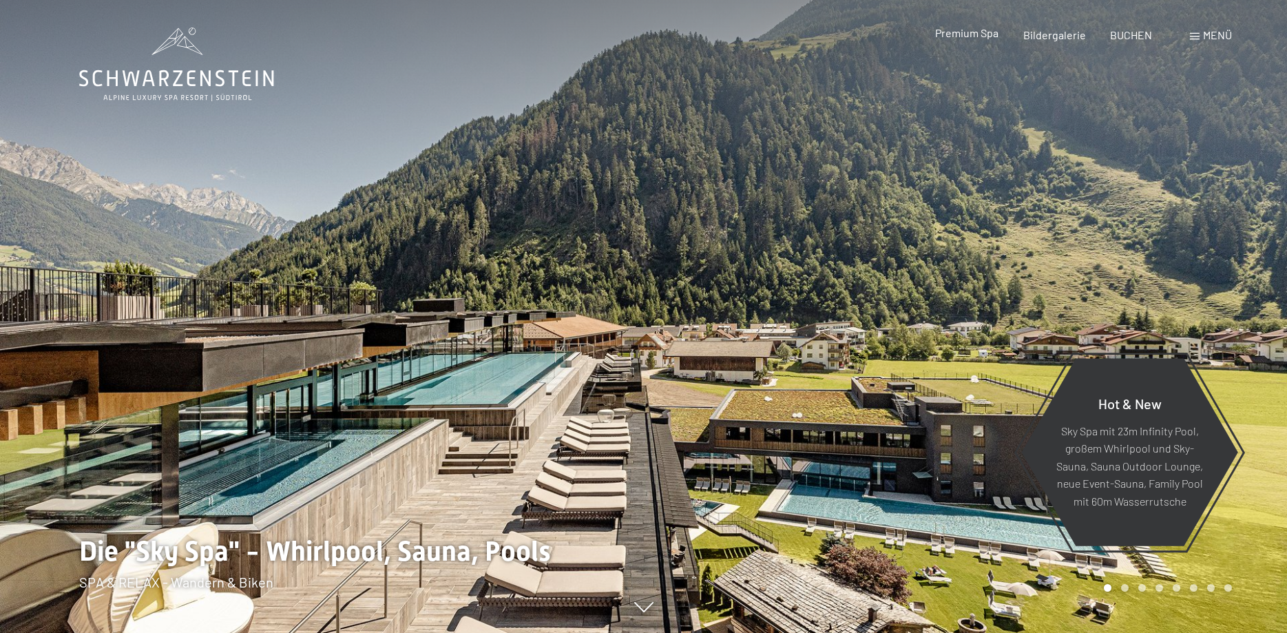
click at [972, 33] on span "Premium Spa" at bounding box center [966, 32] width 63 height 13
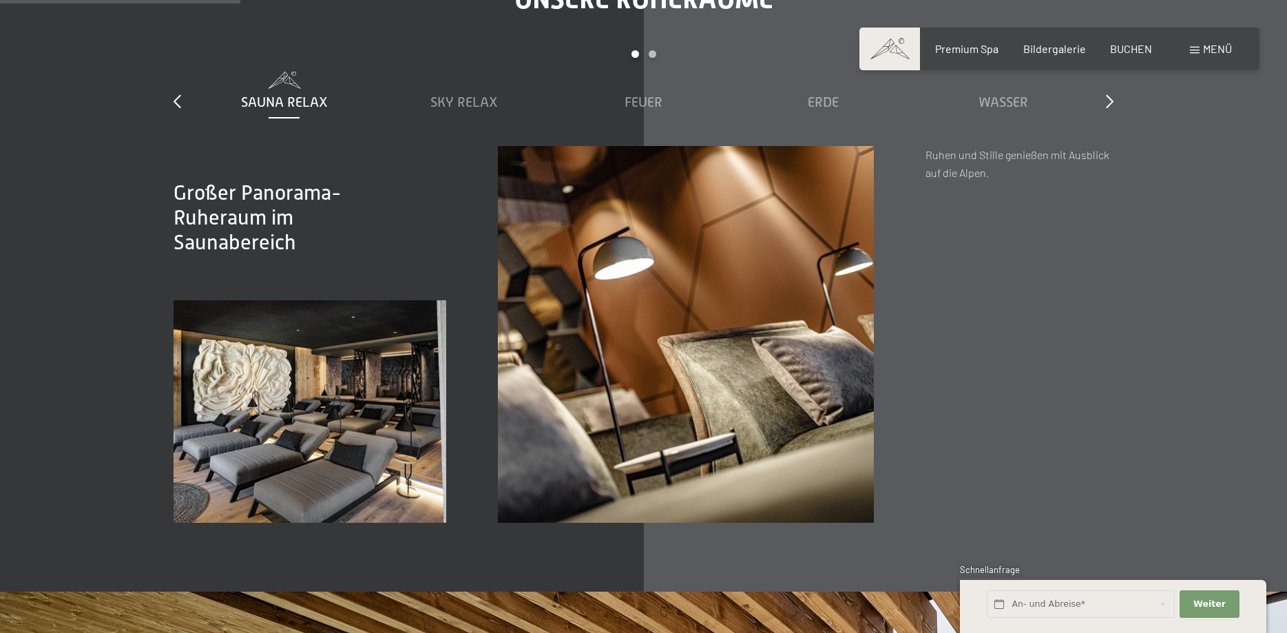
scroll to position [2178, 0]
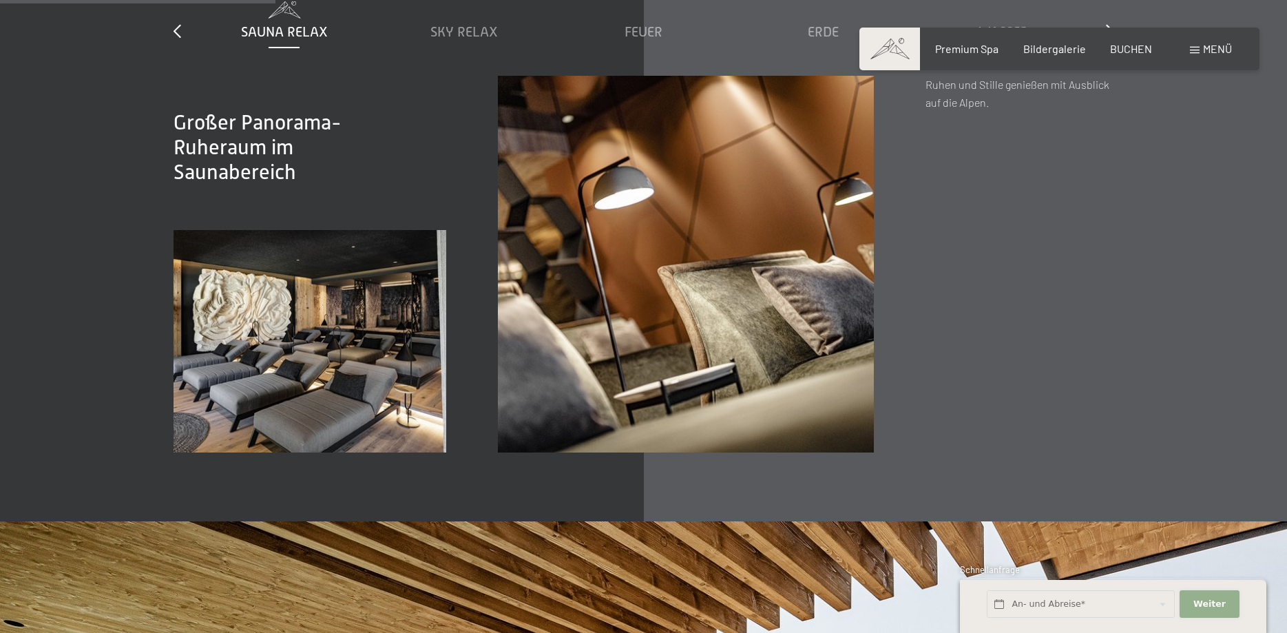
click at [1215, 605] on span "Weiter" at bounding box center [1209, 604] width 32 height 12
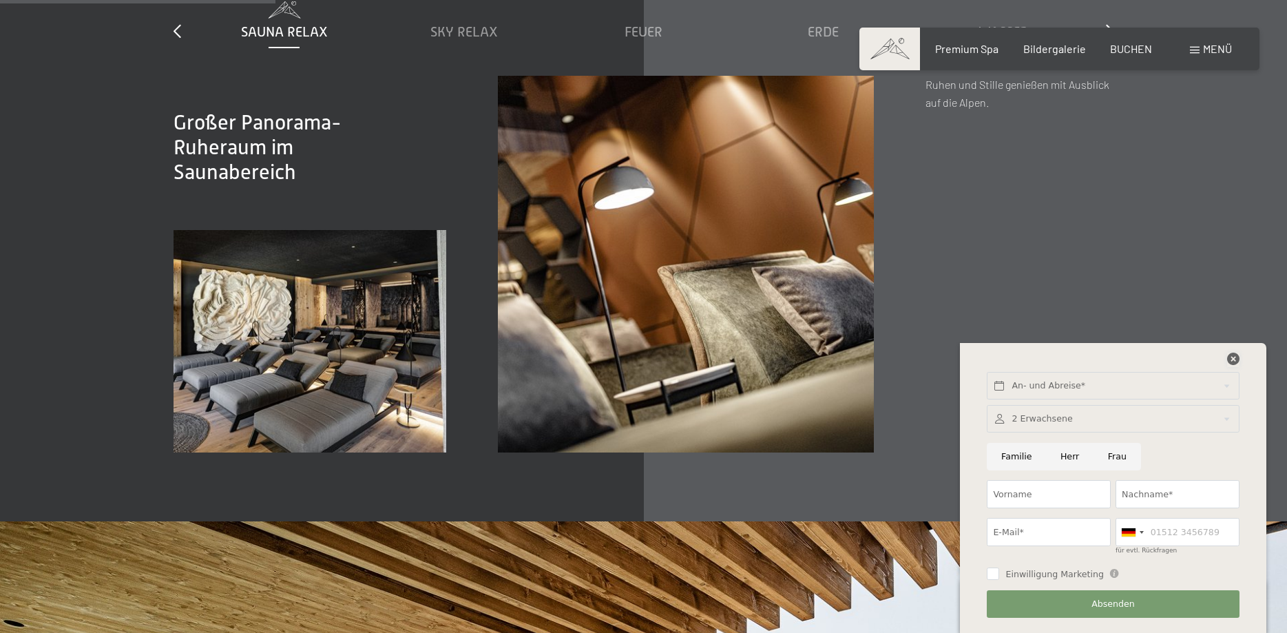
click at [1235, 360] on icon at bounding box center [1233, 359] width 12 height 12
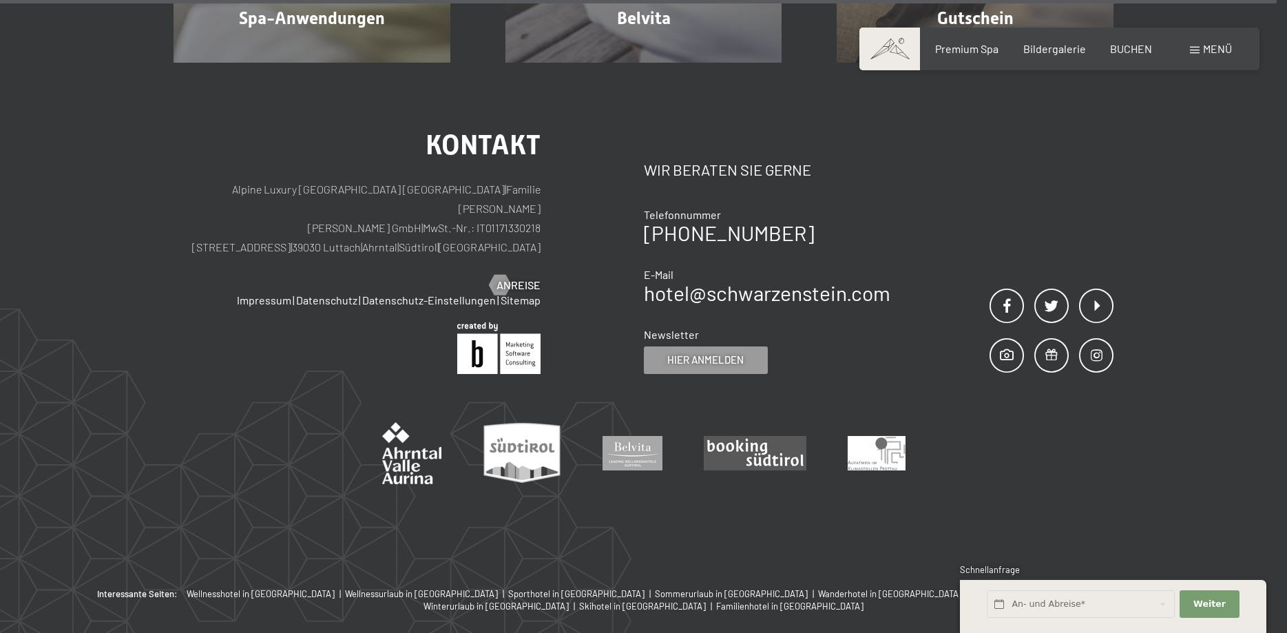
scroll to position [8778, 0]
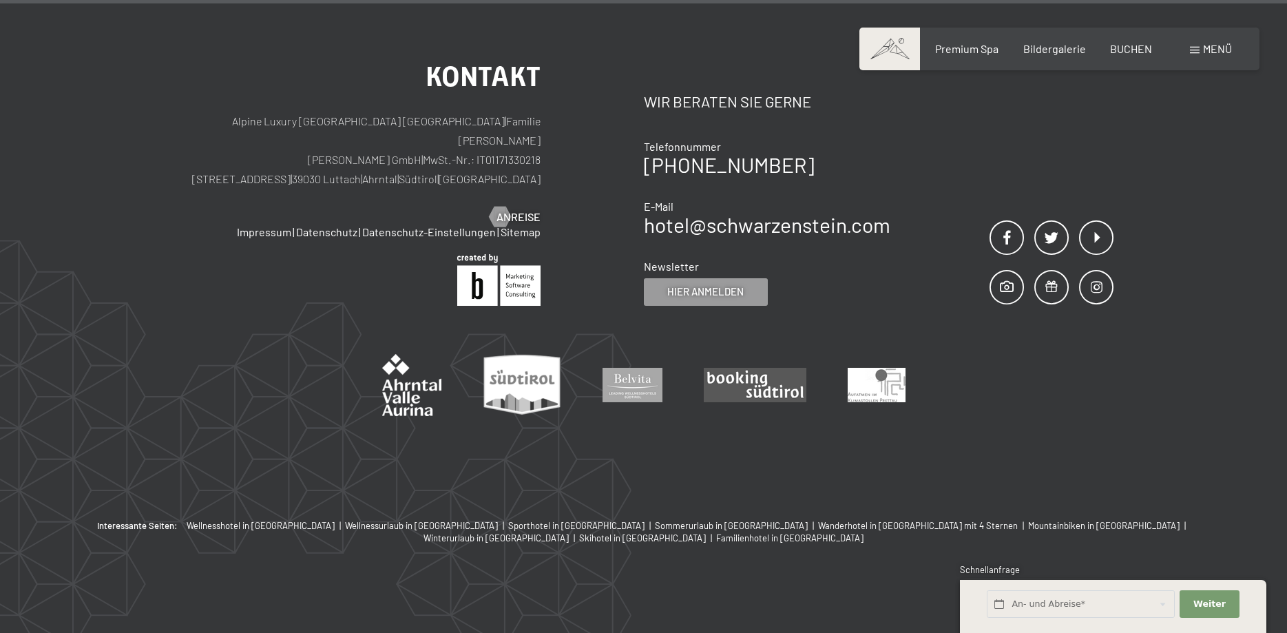
click at [1209, 49] on span "Menü" at bounding box center [1217, 48] width 29 height 13
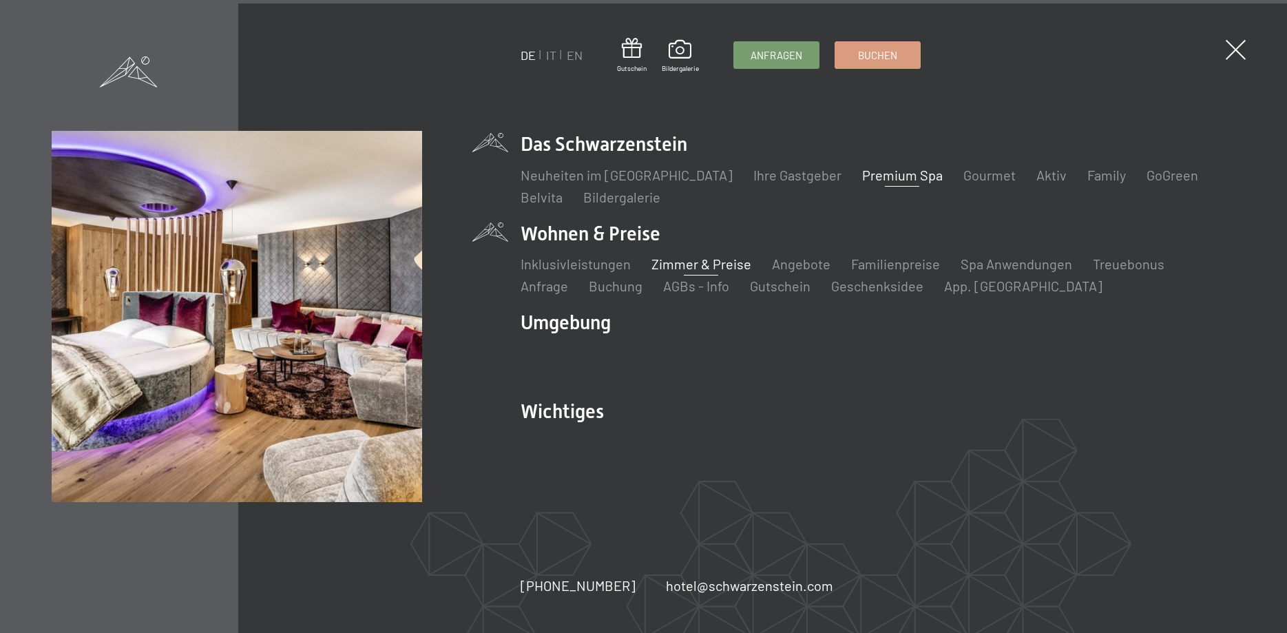
click at [700, 267] on link "Zimmer & Preise" at bounding box center [701, 263] width 100 height 17
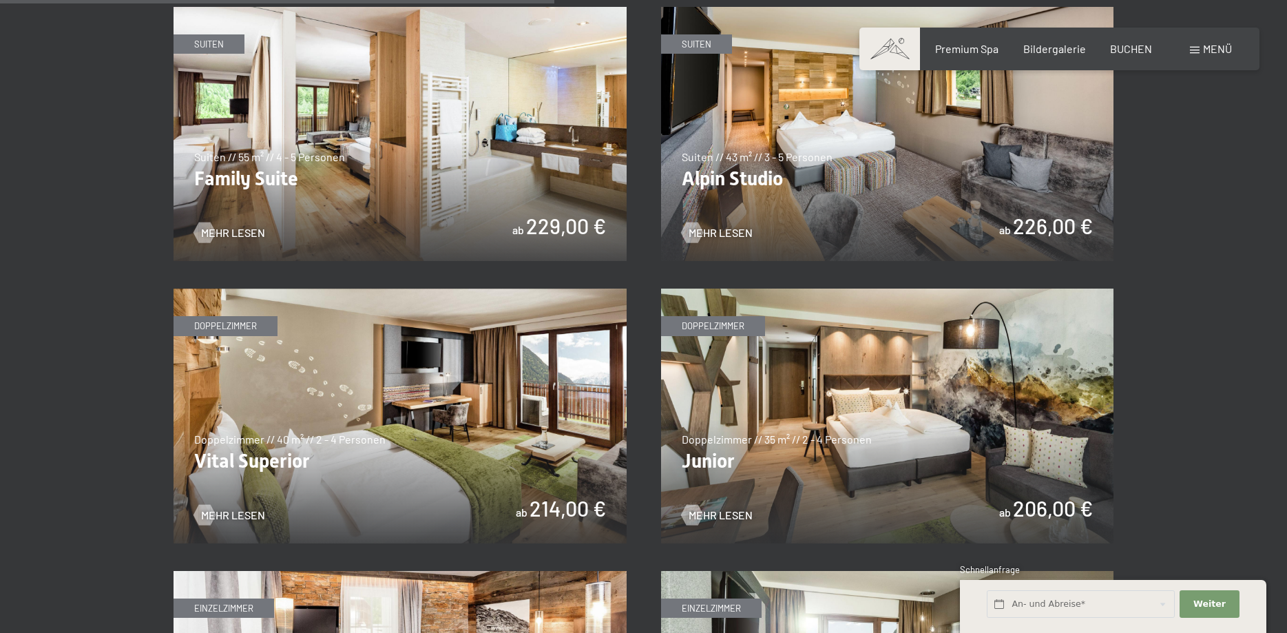
scroll to position [1967, 0]
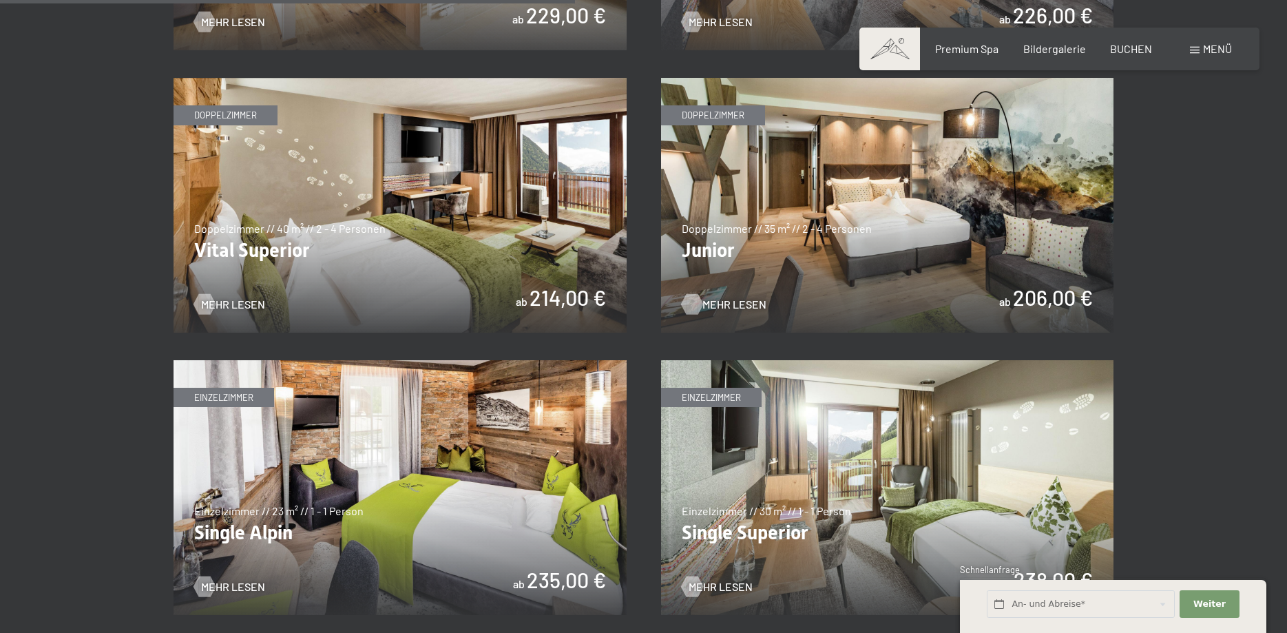
click at [717, 303] on span "Mehr Lesen" at bounding box center [734, 304] width 64 height 15
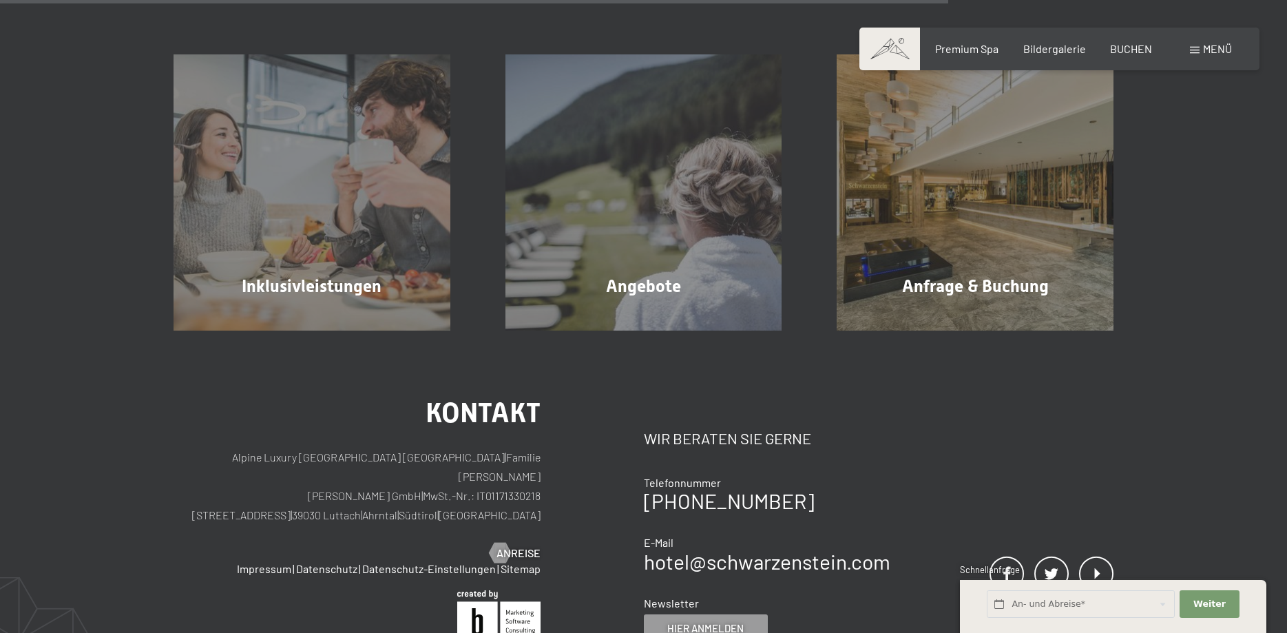
scroll to position [1545, 0]
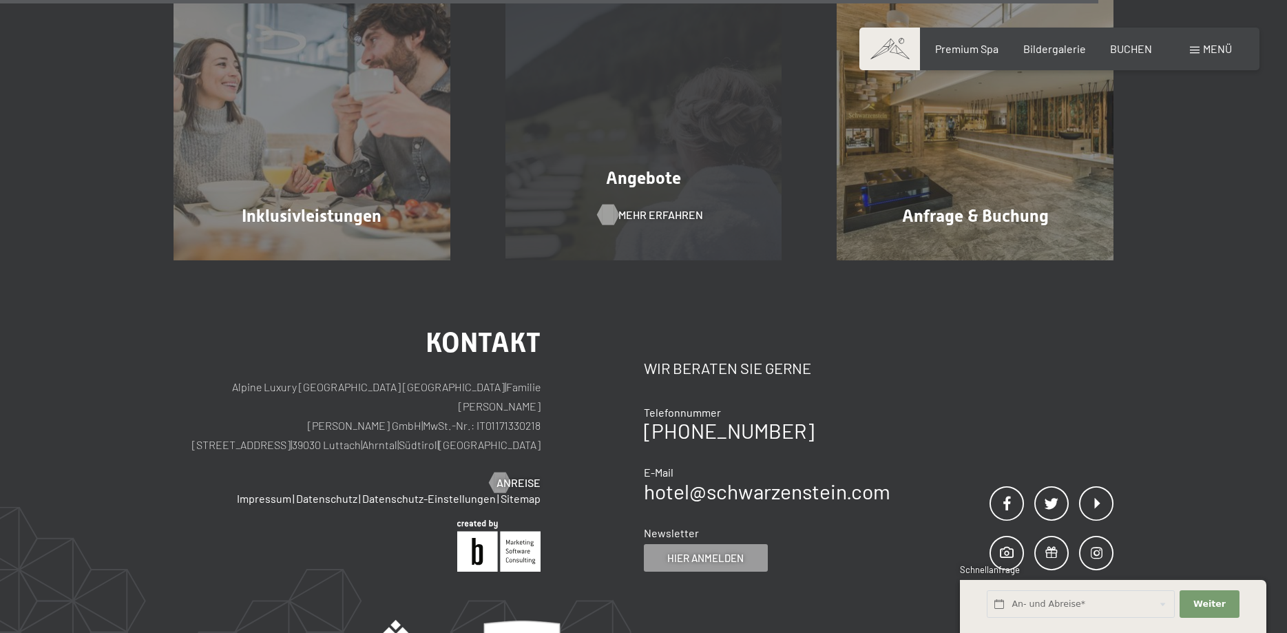
click at [656, 216] on span "Mehr erfahren" at bounding box center [660, 214] width 85 height 15
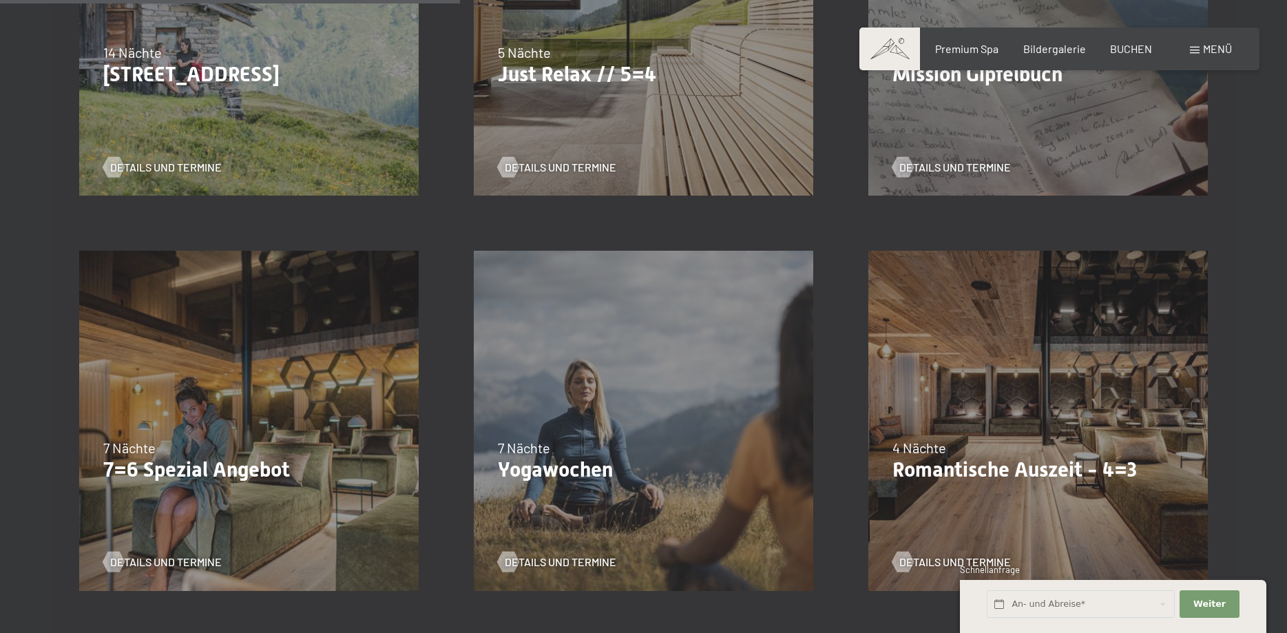
scroll to position [1194, 0]
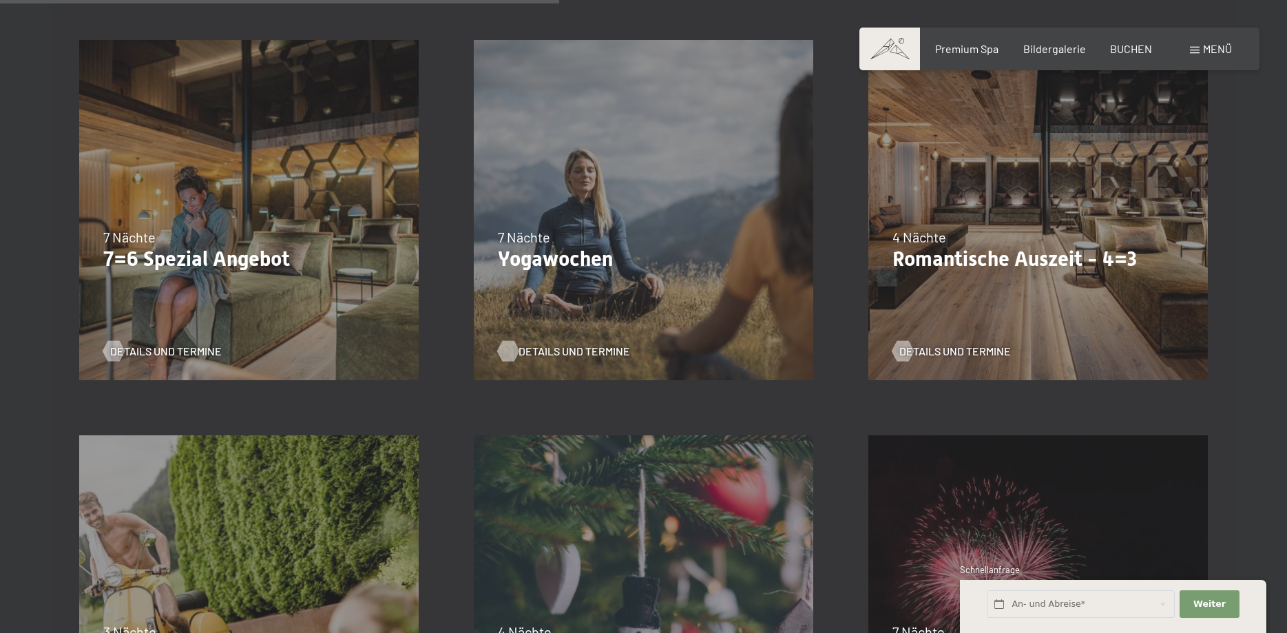
click at [563, 345] on span "Details und Termine" at bounding box center [575, 351] width 112 height 15
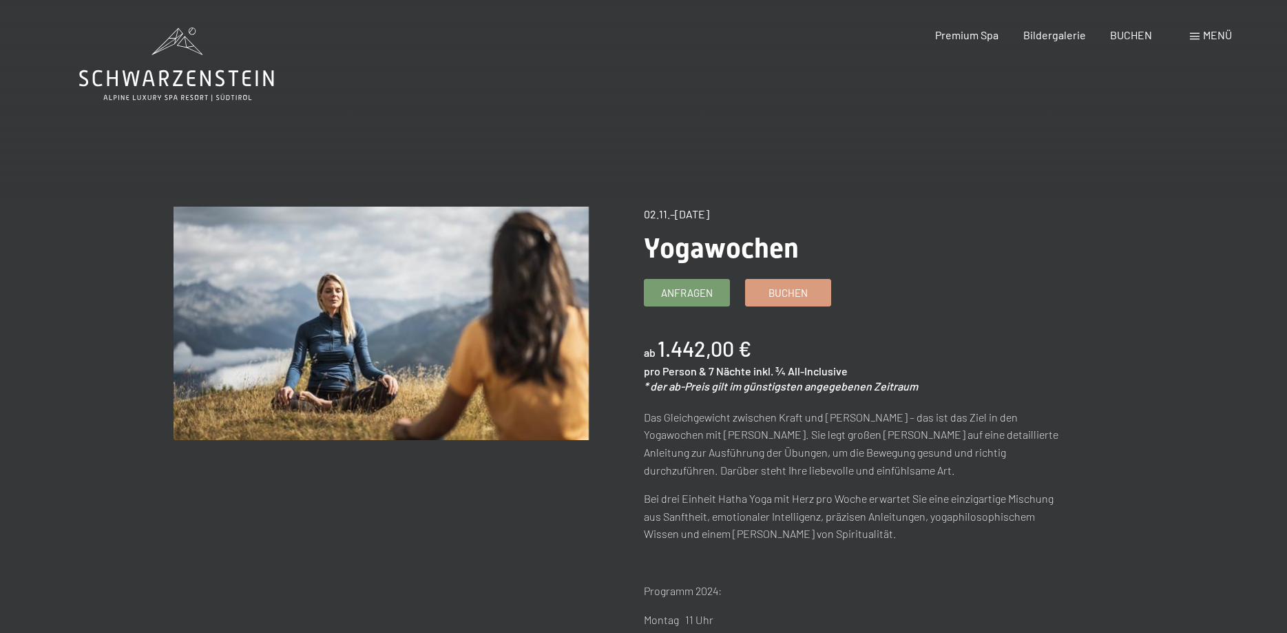
click at [1209, 34] on span "Menü" at bounding box center [1217, 34] width 29 height 13
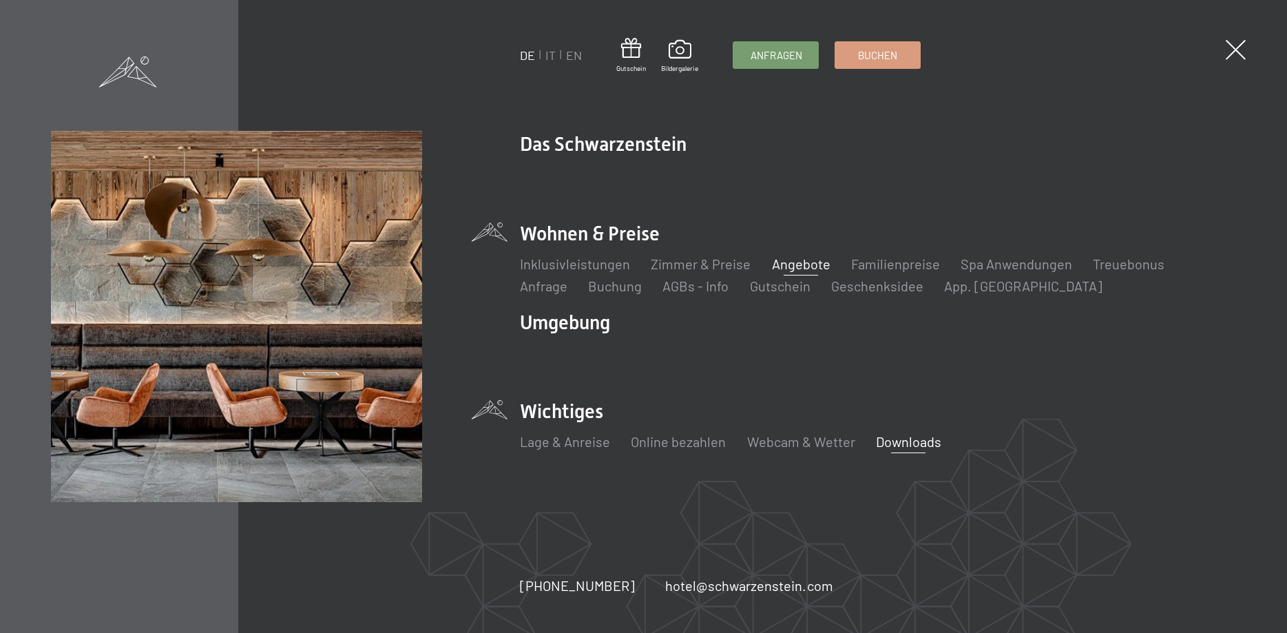
click at [914, 444] on link "Downloads" at bounding box center [908, 441] width 65 height 17
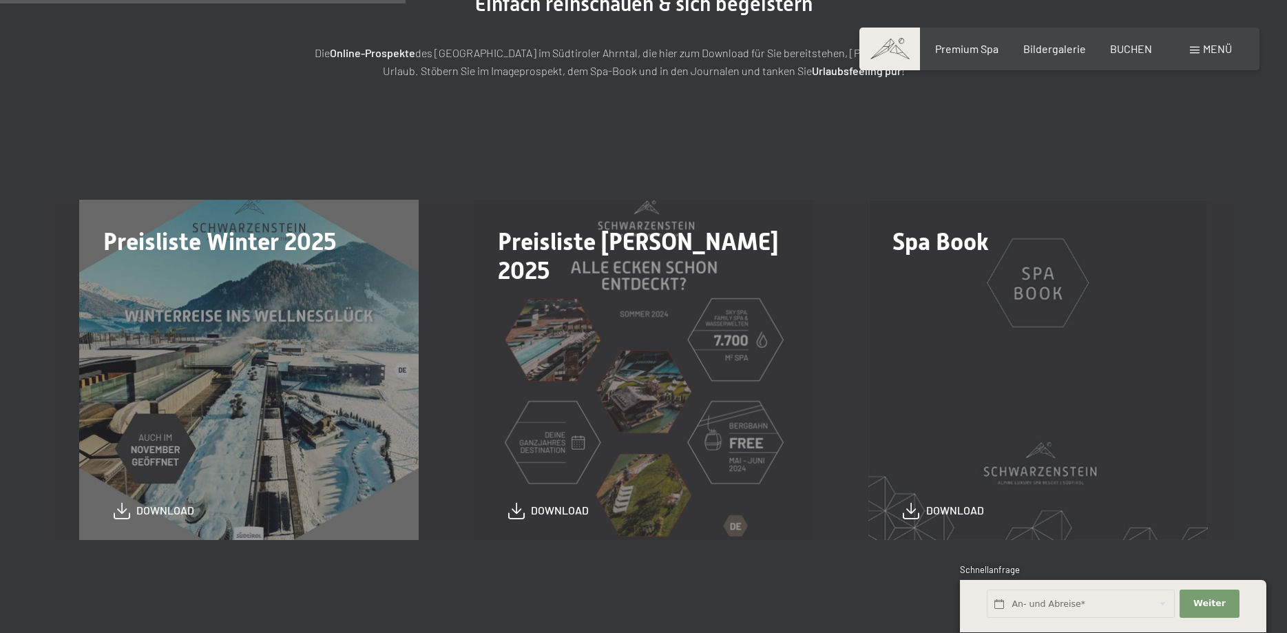
scroll to position [211, 0]
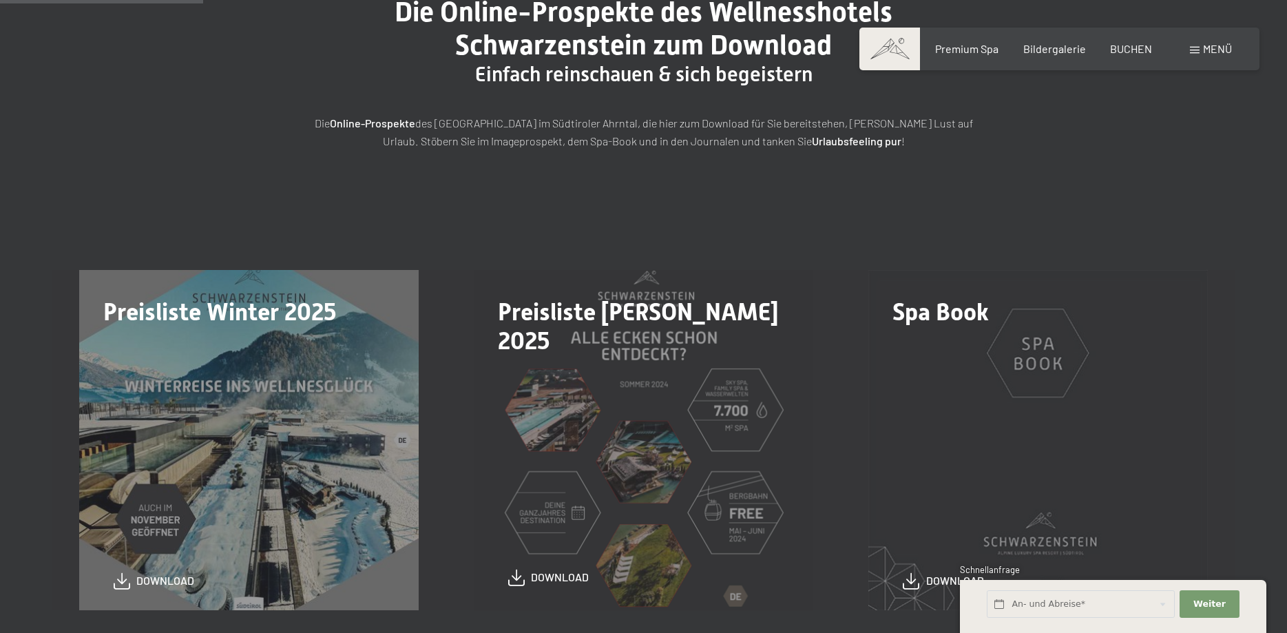
click at [558, 577] on span "download" at bounding box center [560, 577] width 58 height 15
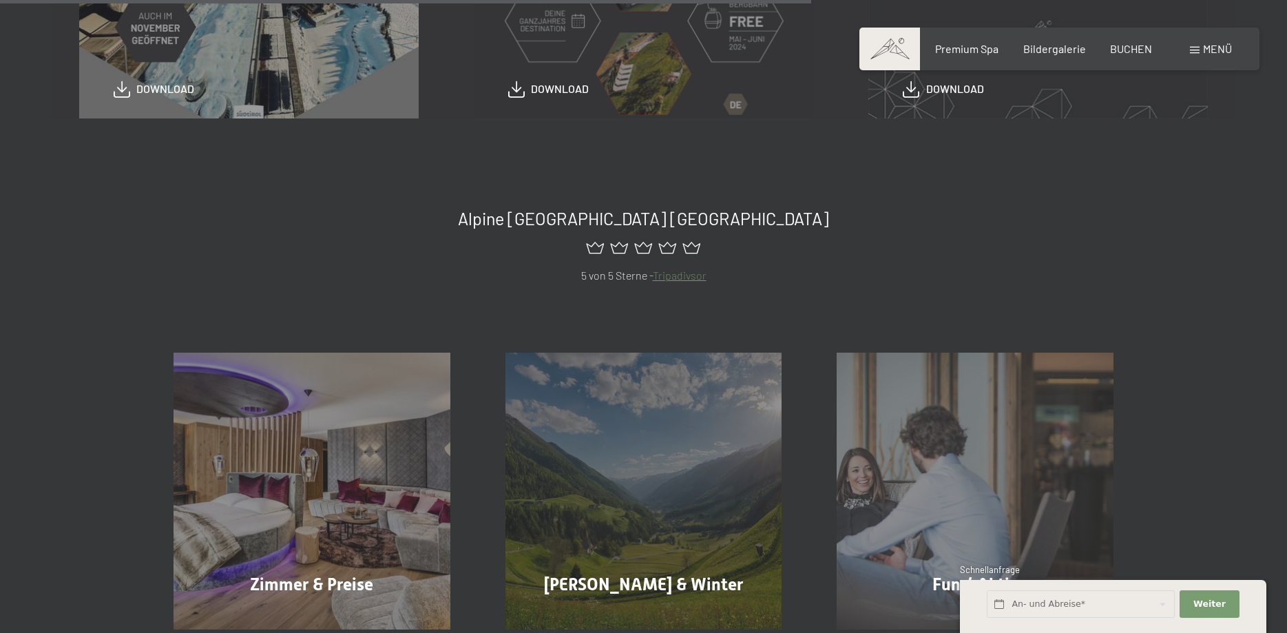
scroll to position [843, 0]
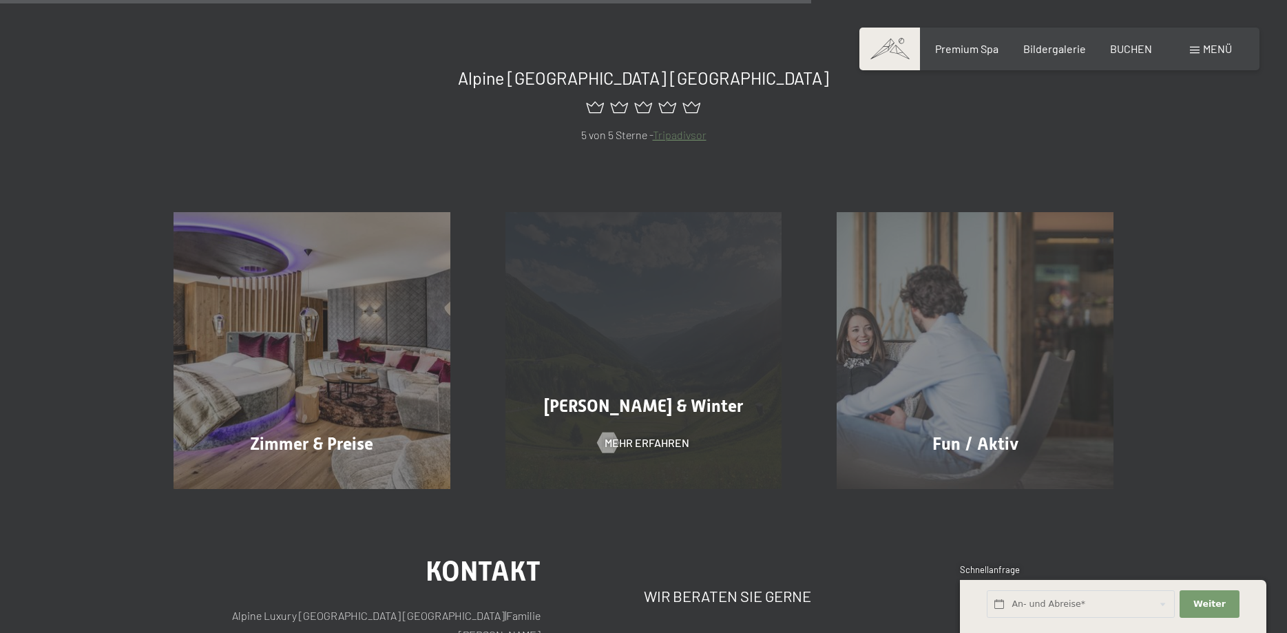
click at [657, 406] on span "[PERSON_NAME] & Winter" at bounding box center [643, 406] width 199 height 20
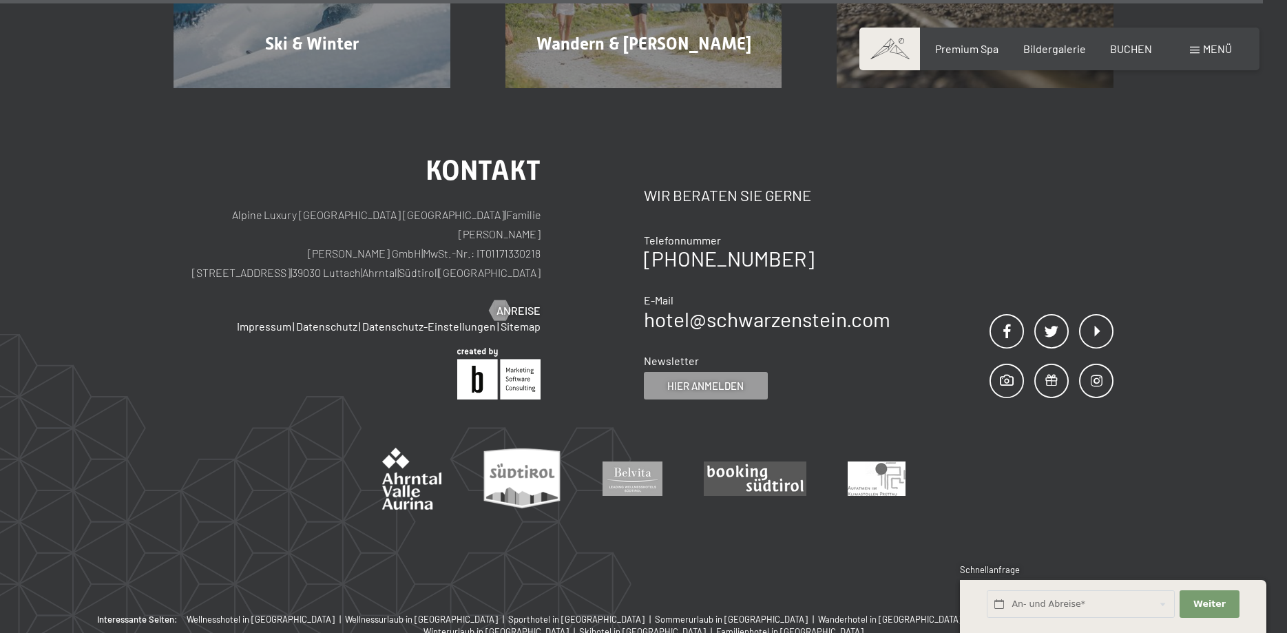
scroll to position [5011, 0]
